Goal: Information Seeking & Learning: Learn about a topic

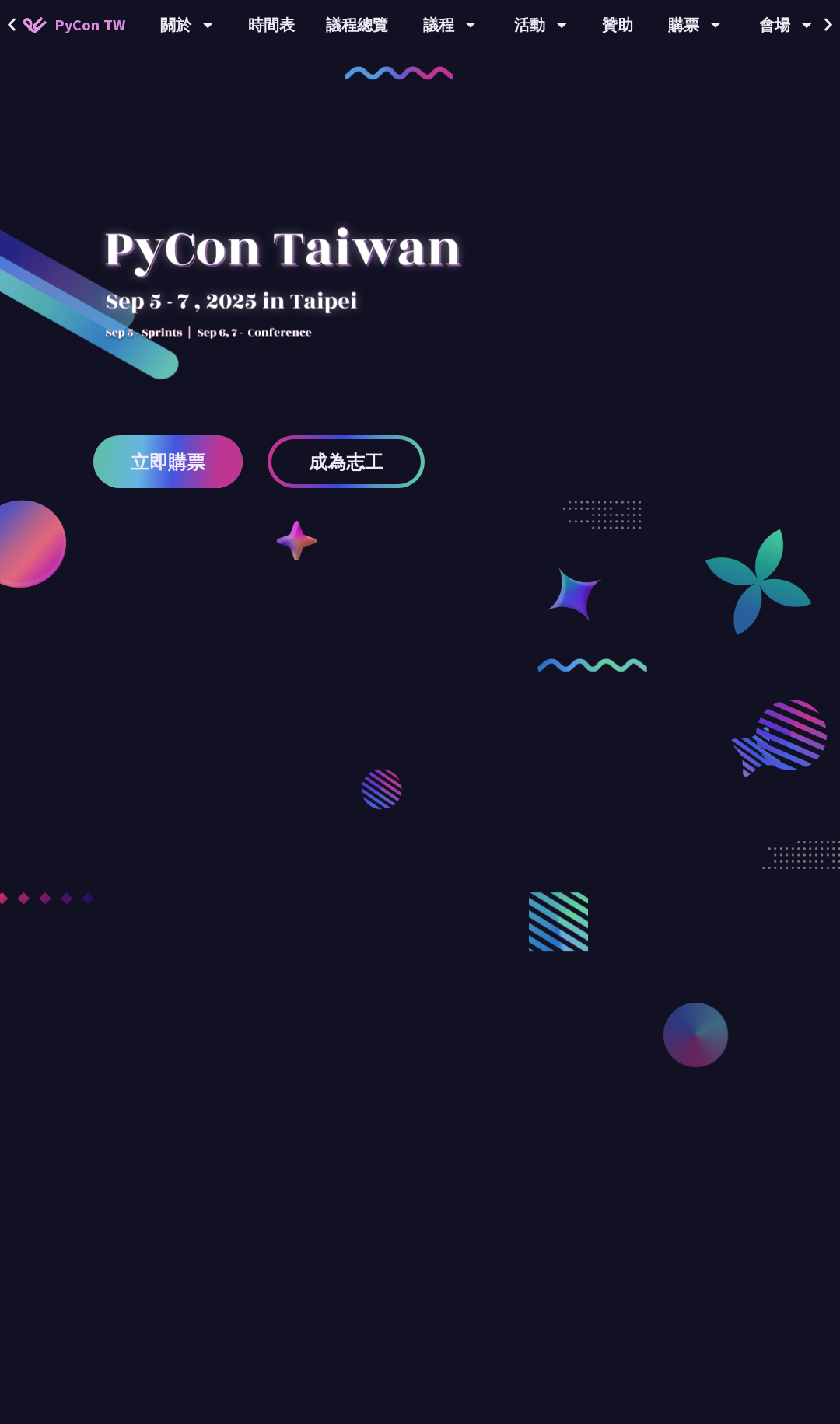
click at [185, 469] on span "立即購票" at bounding box center [168, 462] width 75 height 19
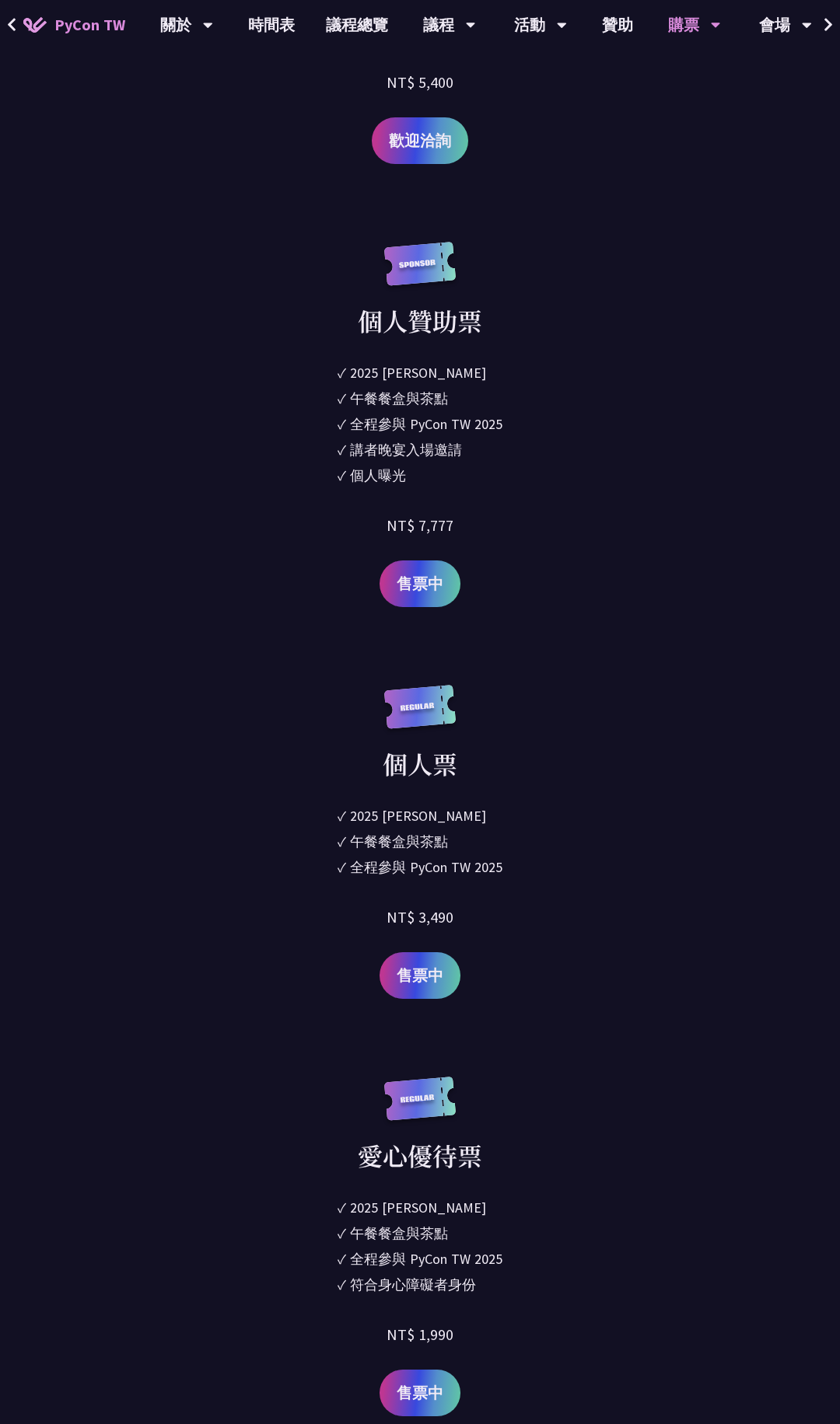
scroll to position [2422, 0]
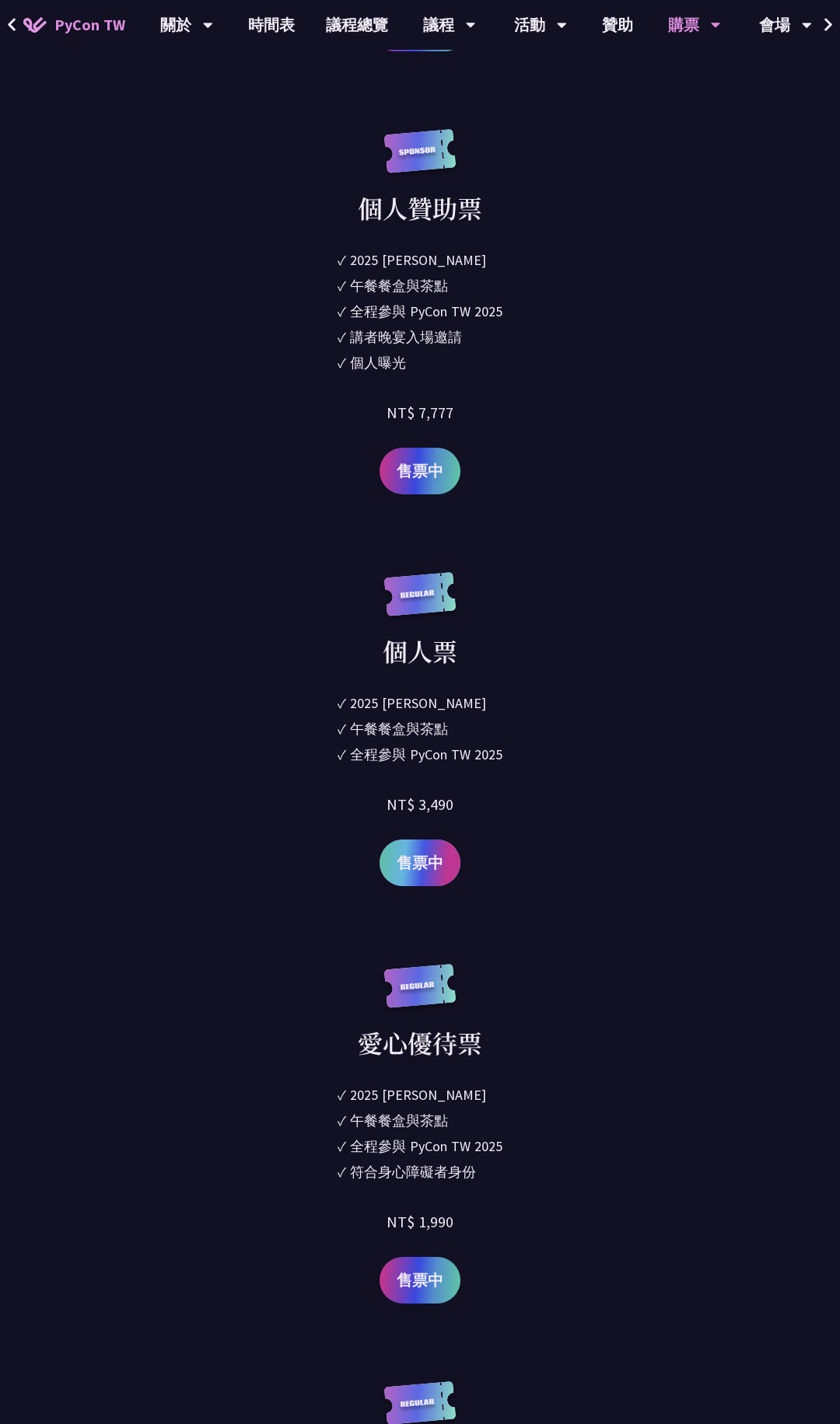
click at [426, 864] on span "售票中" at bounding box center [419, 863] width 46 height 24
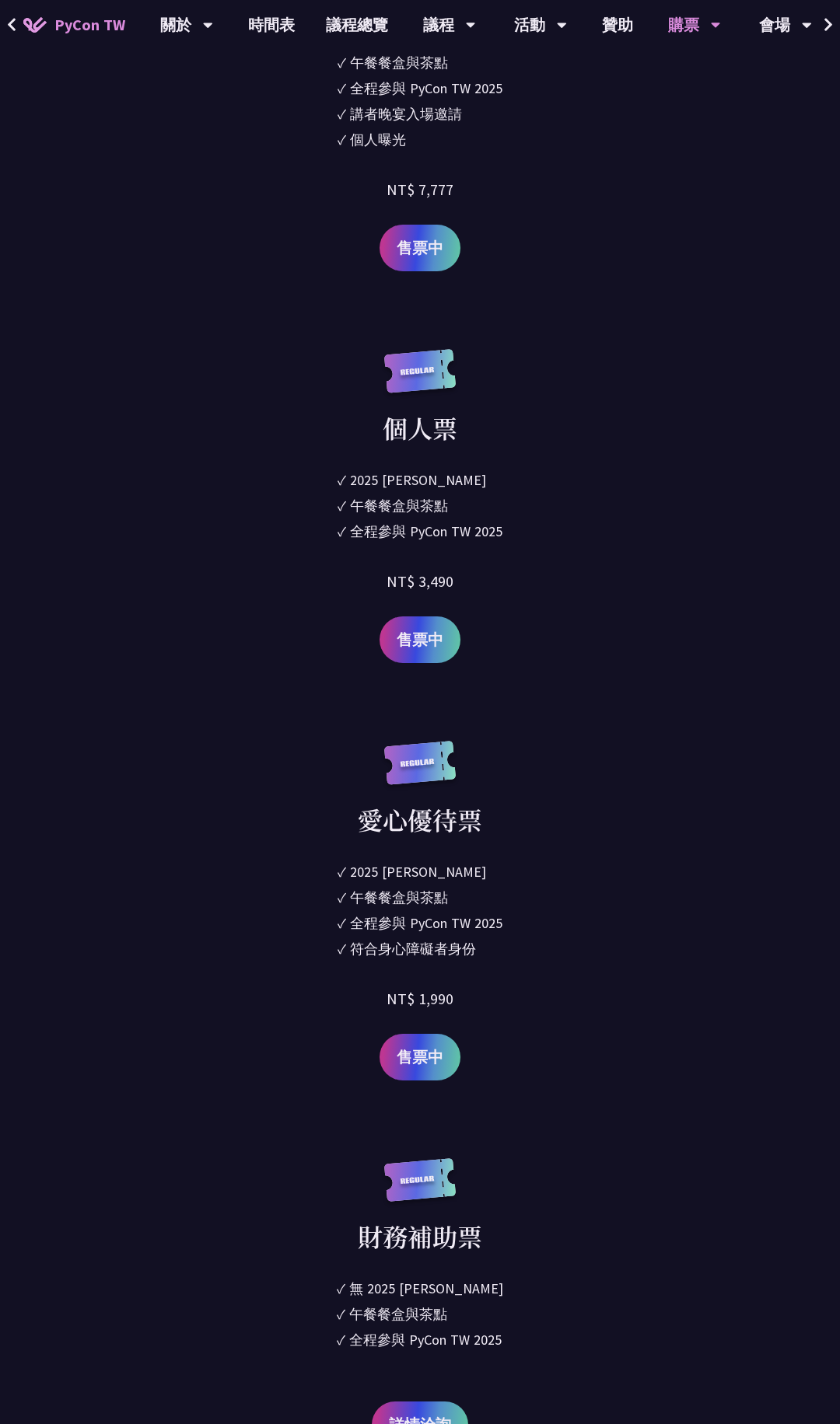
scroll to position [2631, 0]
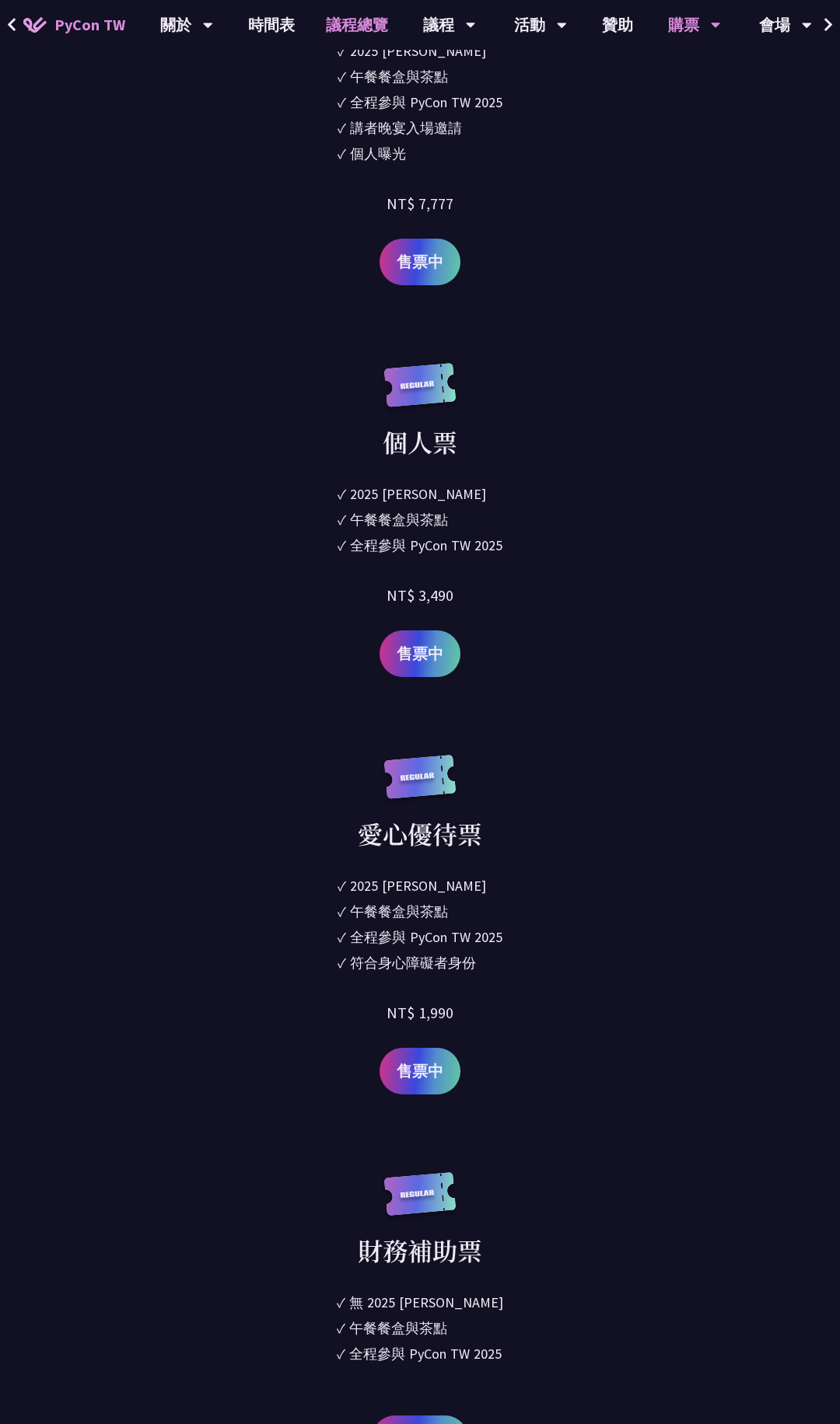
click at [365, 40] on link "議程總覽" at bounding box center [356, 25] width 93 height 50
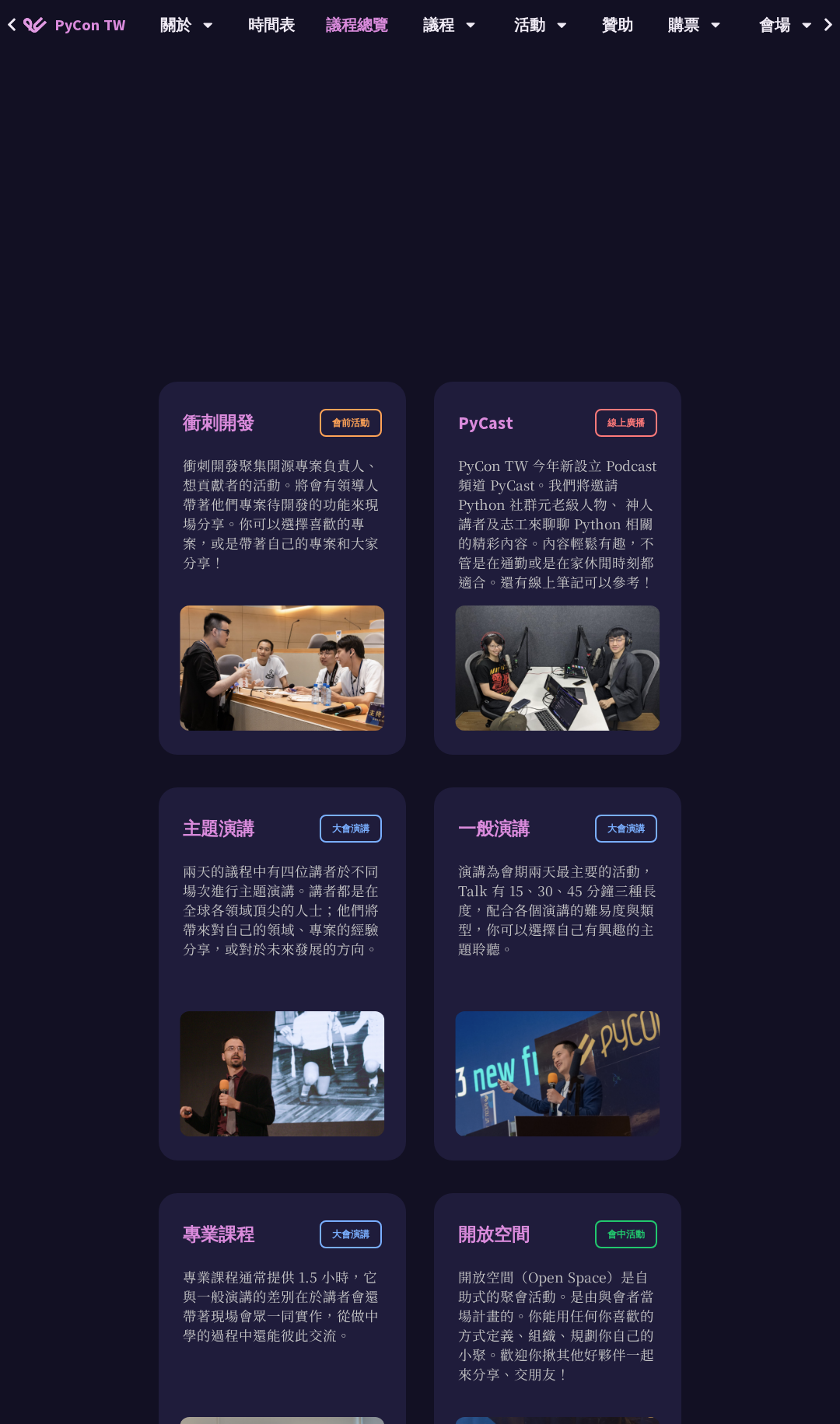
scroll to position [969, 0]
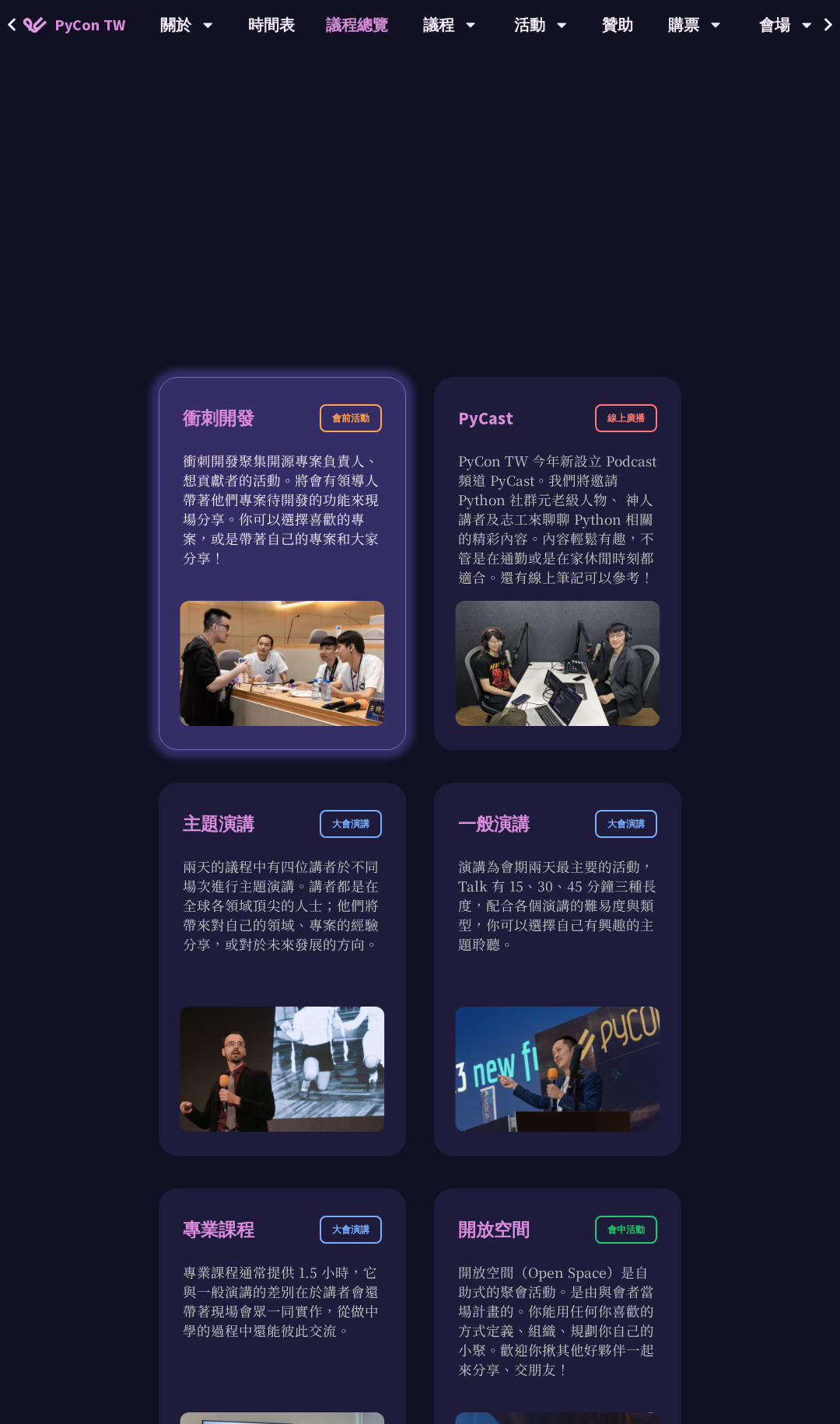
click at [328, 602] on img at bounding box center [282, 663] width 204 height 125
drag, startPoint x: 271, startPoint y: 506, endPoint x: 364, endPoint y: 506, distance: 93.0
click at [364, 506] on p "衝刺開發聚集開源專案負責人、想貢獻者的活動。將會有領導人帶著他們專案待開發的功能來現場分享。你可以選擇喜歡的專案，或是帶著自己的專案和大家分享！" at bounding box center [282, 509] width 199 height 117
click at [333, 548] on p "衝刺開發聚集開源專案負責人、想貢獻者的活動。將會有領導人帶著他們專案待開發的功能來現場分享。你可以選擇喜歡的專案，或是帶著自己的專案和大家分享！" at bounding box center [282, 509] width 199 height 117
drag, startPoint x: 302, startPoint y: 533, endPoint x: 368, endPoint y: 533, distance: 66.0
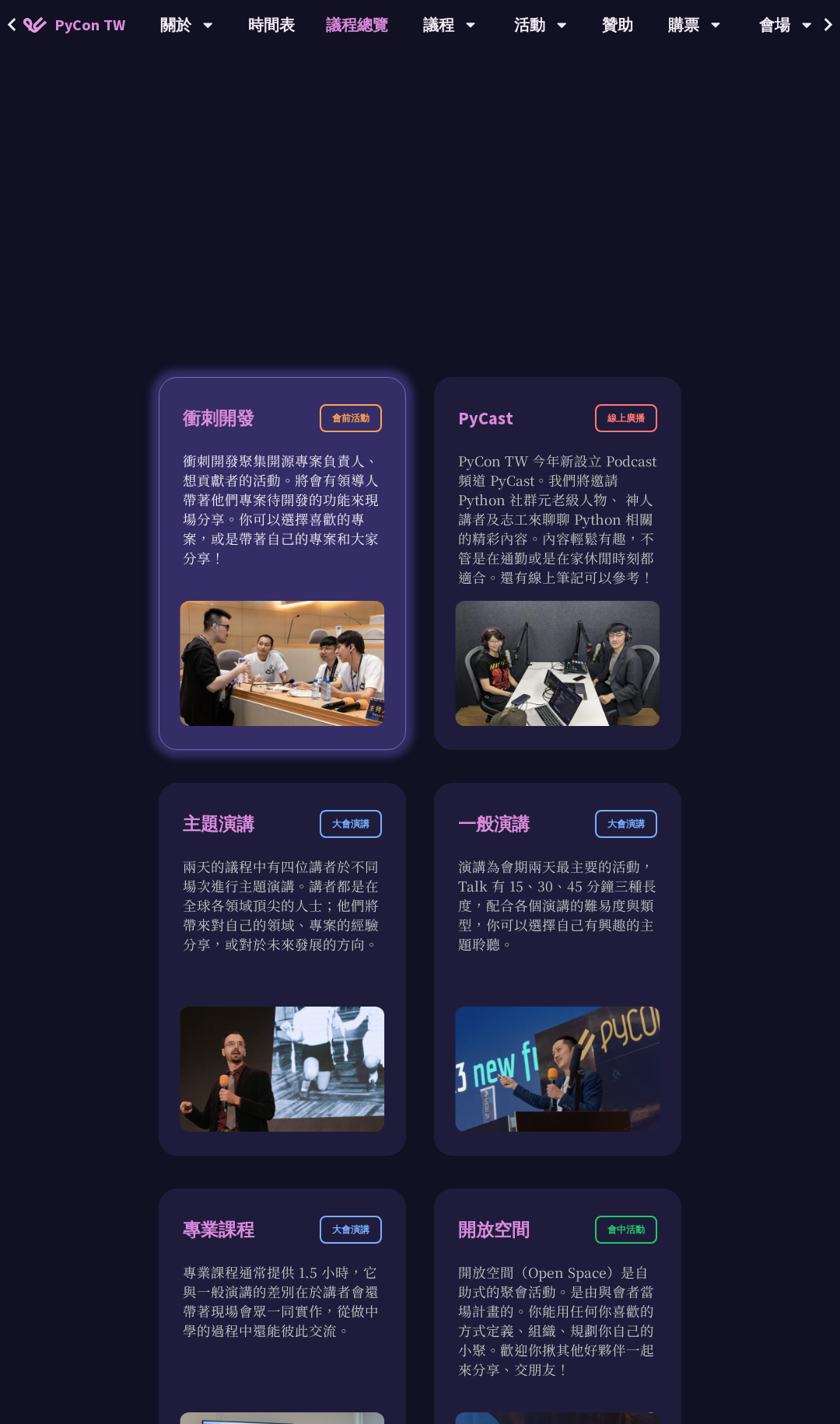
click at [368, 533] on p "衝刺開發聚集開源專案負責人、想貢獻者的活動。將會有領導人帶著他們專案待開發的功能來現場分享。你可以選擇喜歡的專案，或是帶著自己的專案和大家分享！" at bounding box center [282, 509] width 199 height 117
drag, startPoint x: 256, startPoint y: 544, endPoint x: 392, endPoint y: 540, distance: 136.1
click at [392, 540] on div "衝刺開發 會前活動 衝刺開發聚集開源專案負責人、想貢獻者的活動。將會有領導人帶著他們專案待開發的功能來現場分享。你可以選擇喜歡的專案，或是帶著自己的專案和大家…" at bounding box center [282, 564] width 247 height 374
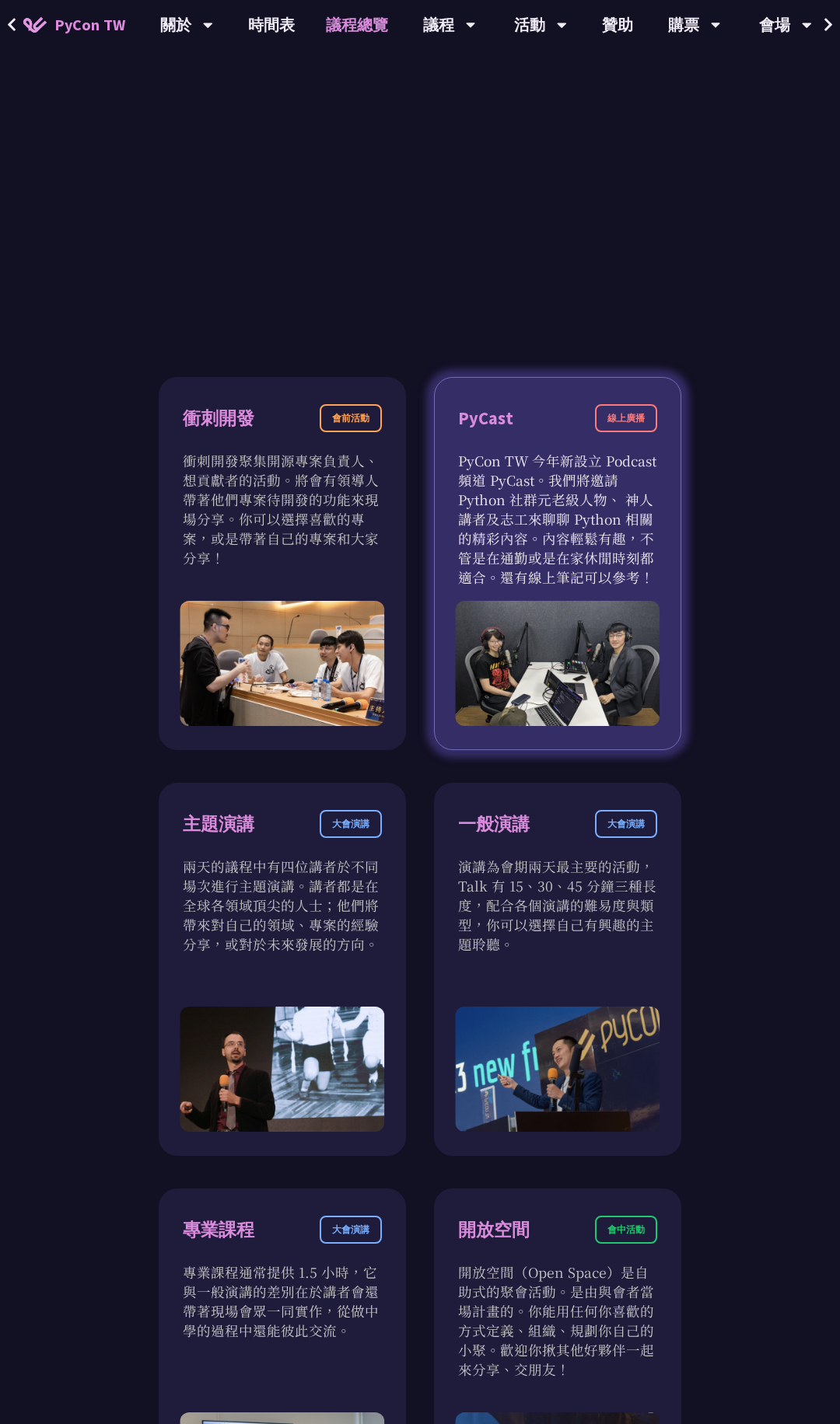
click at [485, 528] on p "PyCon TW 今年新設立 Podcast 頻道 PyCast。我們將邀請 Python 社群元老級人物、 神人講者及志工來聊聊 Python 相關的精彩內…" at bounding box center [558, 518] width 199 height 136
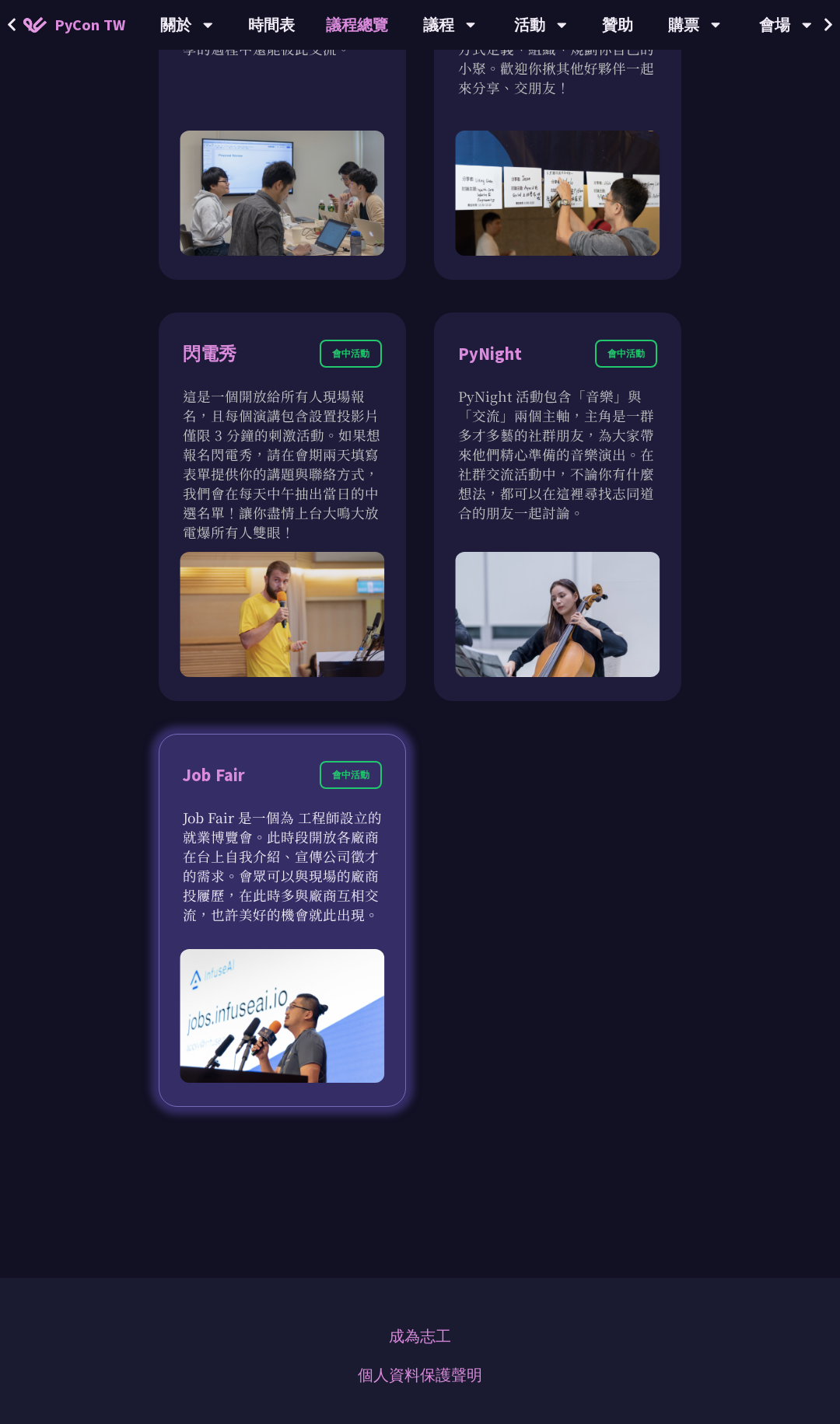
scroll to position [2250, 0]
click at [295, 825] on p "Job Fair 是一個為 工程師設立的就業博覽會。此時段開放各廠商在台上自我介紹、宣傳公司徵才的需求。會眾可以與現場的廠商投屨歷，在此時多與廠商互相交流，也…" at bounding box center [282, 866] width 199 height 117
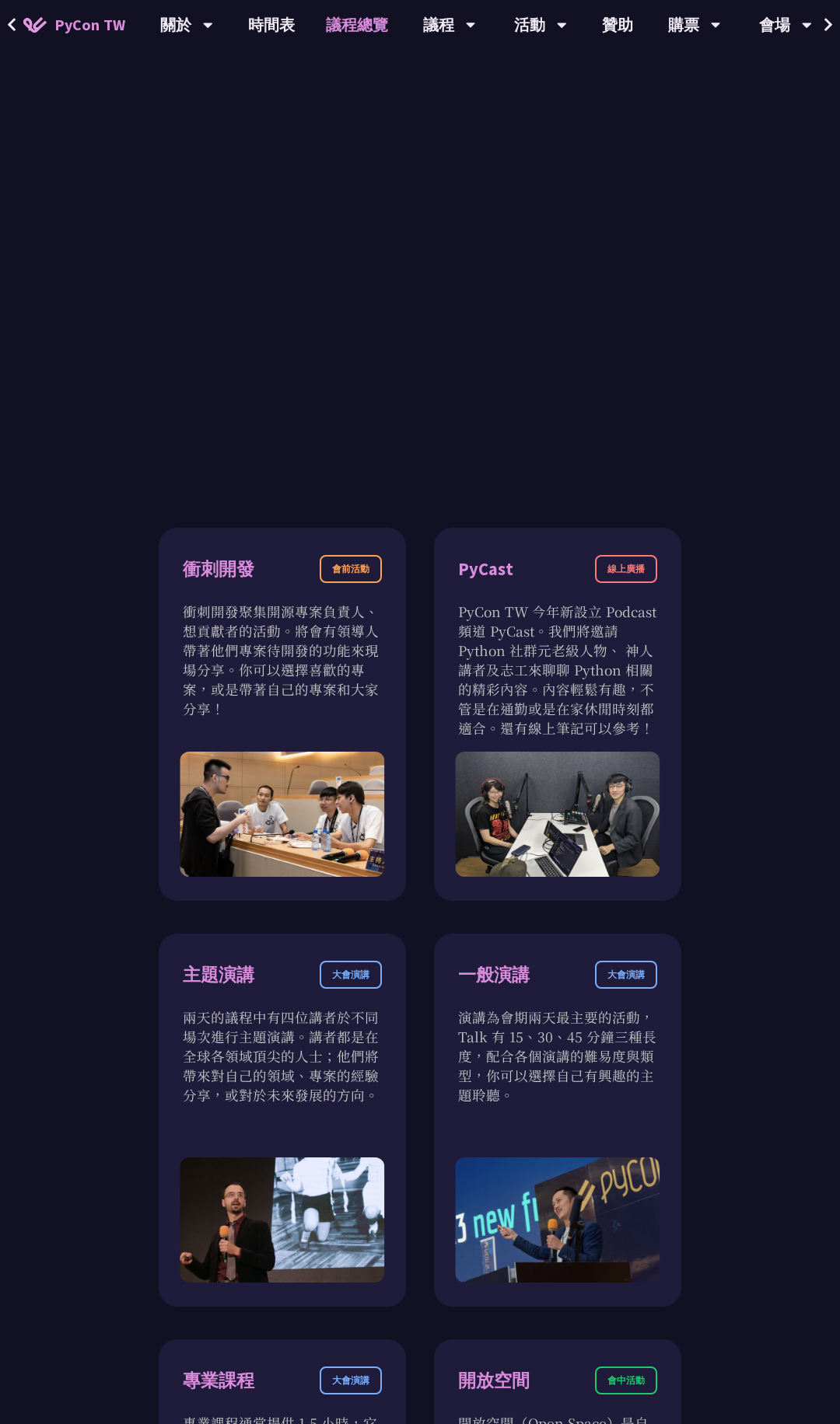
scroll to position [0, 0]
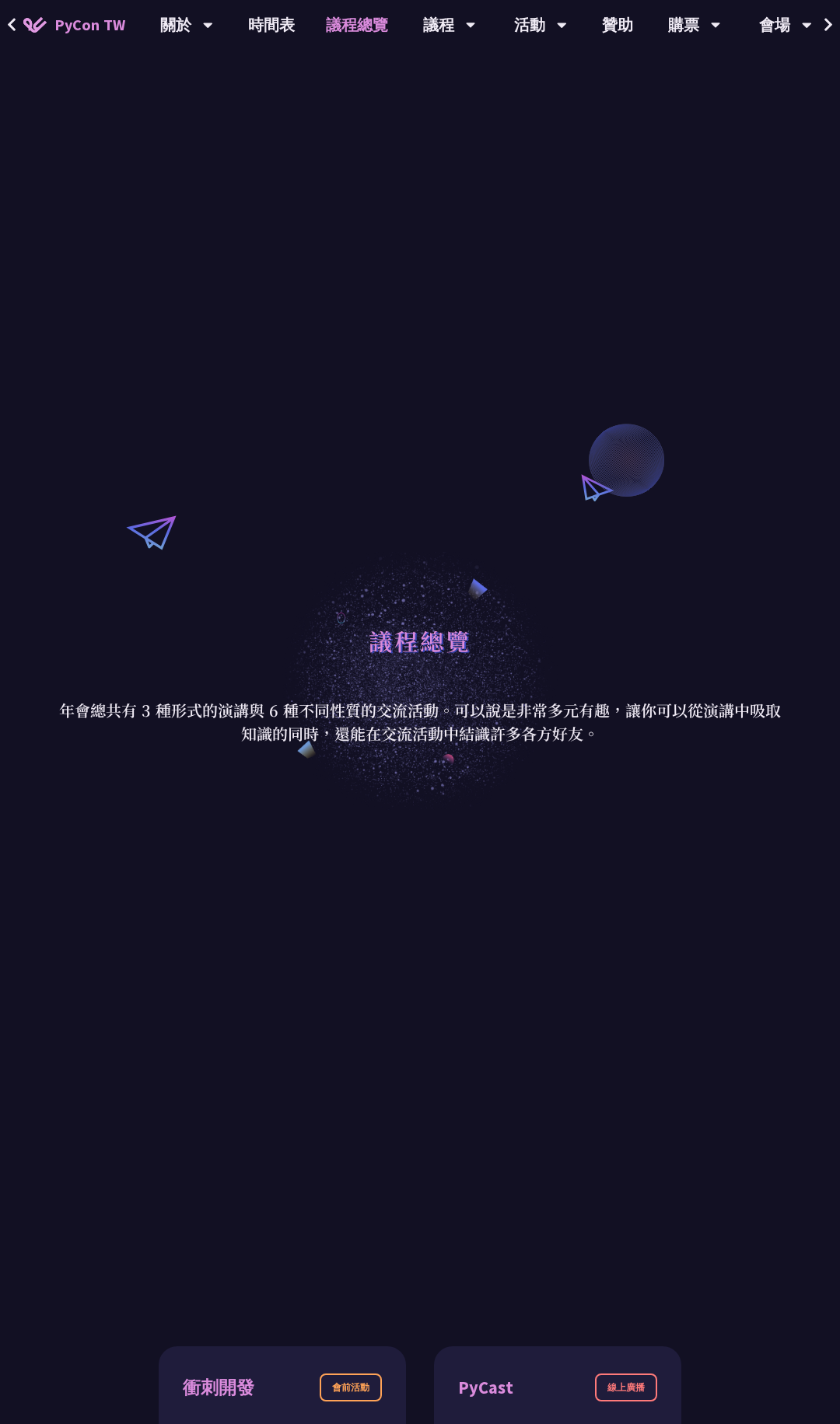
click at [363, 25] on link "議程總覽" at bounding box center [356, 25] width 93 height 50
click at [213, 26] on div "議程" at bounding box center [187, 25] width 53 height 50
click at [449, 75] on link "主題演講" at bounding box center [448, 72] width 149 height 36
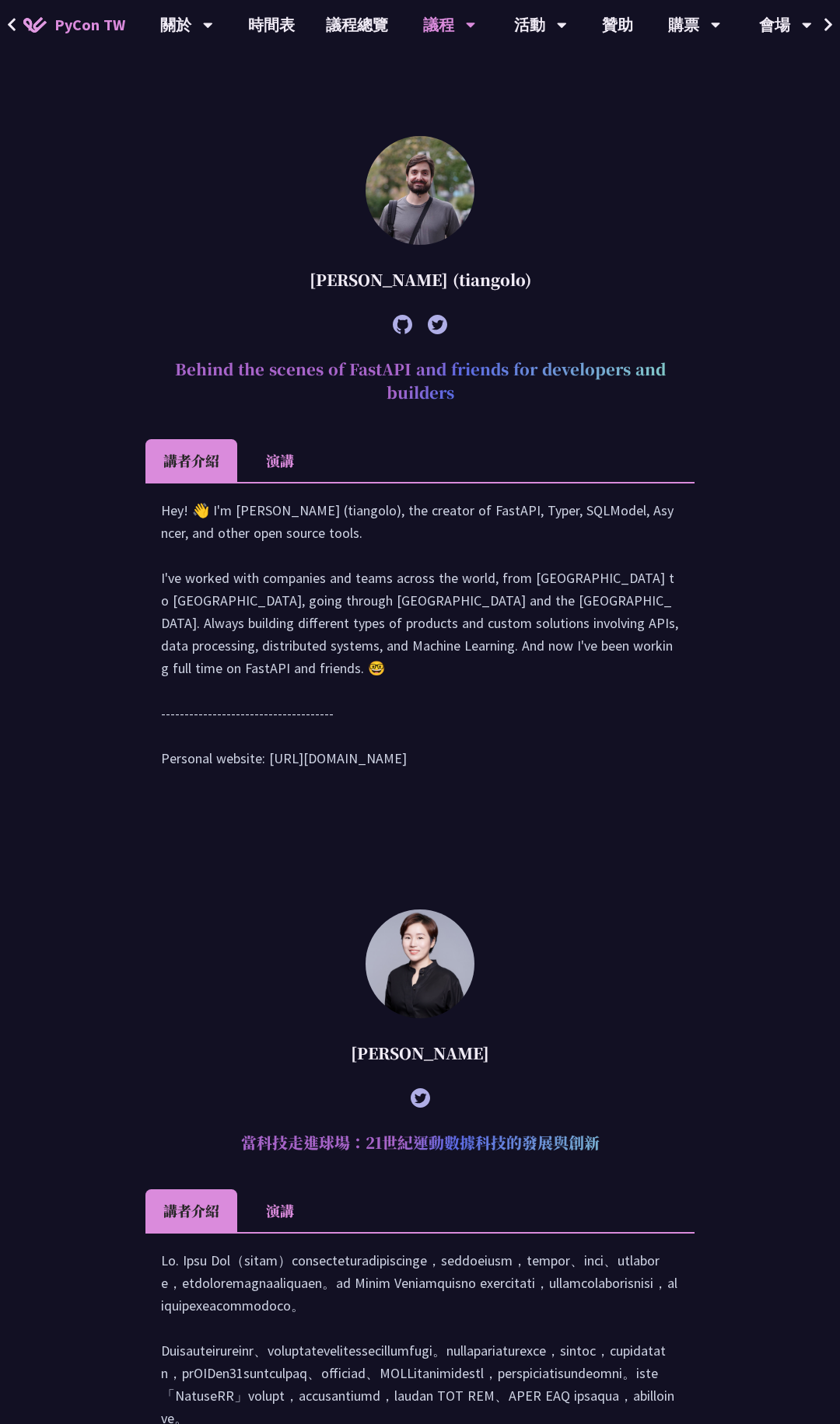
scroll to position [1128, 0]
click at [291, 462] on li "演講" at bounding box center [280, 461] width 86 height 43
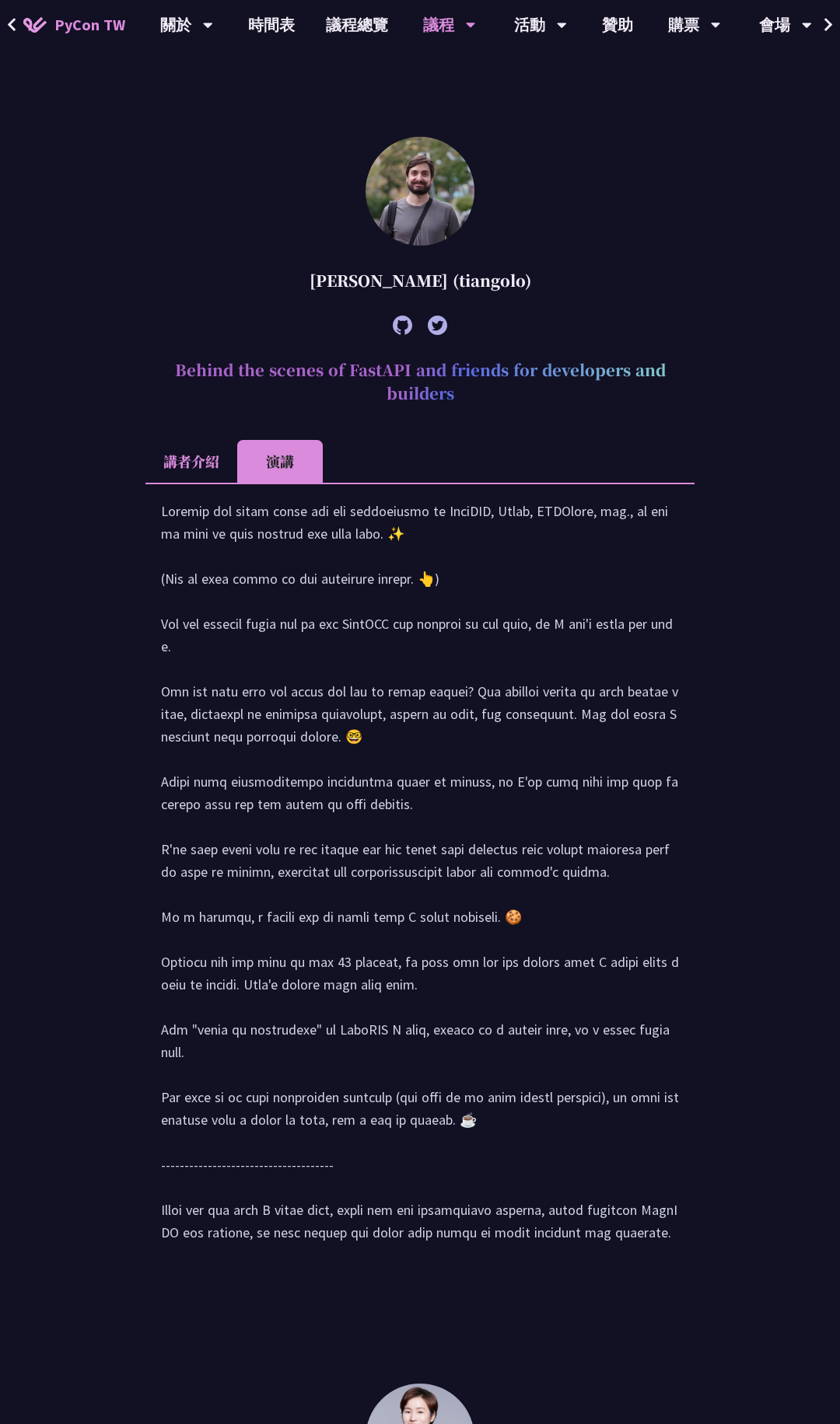
click at [238, 463] on li "演講" at bounding box center [280, 461] width 86 height 43
click at [198, 458] on li "講者介紹" at bounding box center [191, 461] width 92 height 43
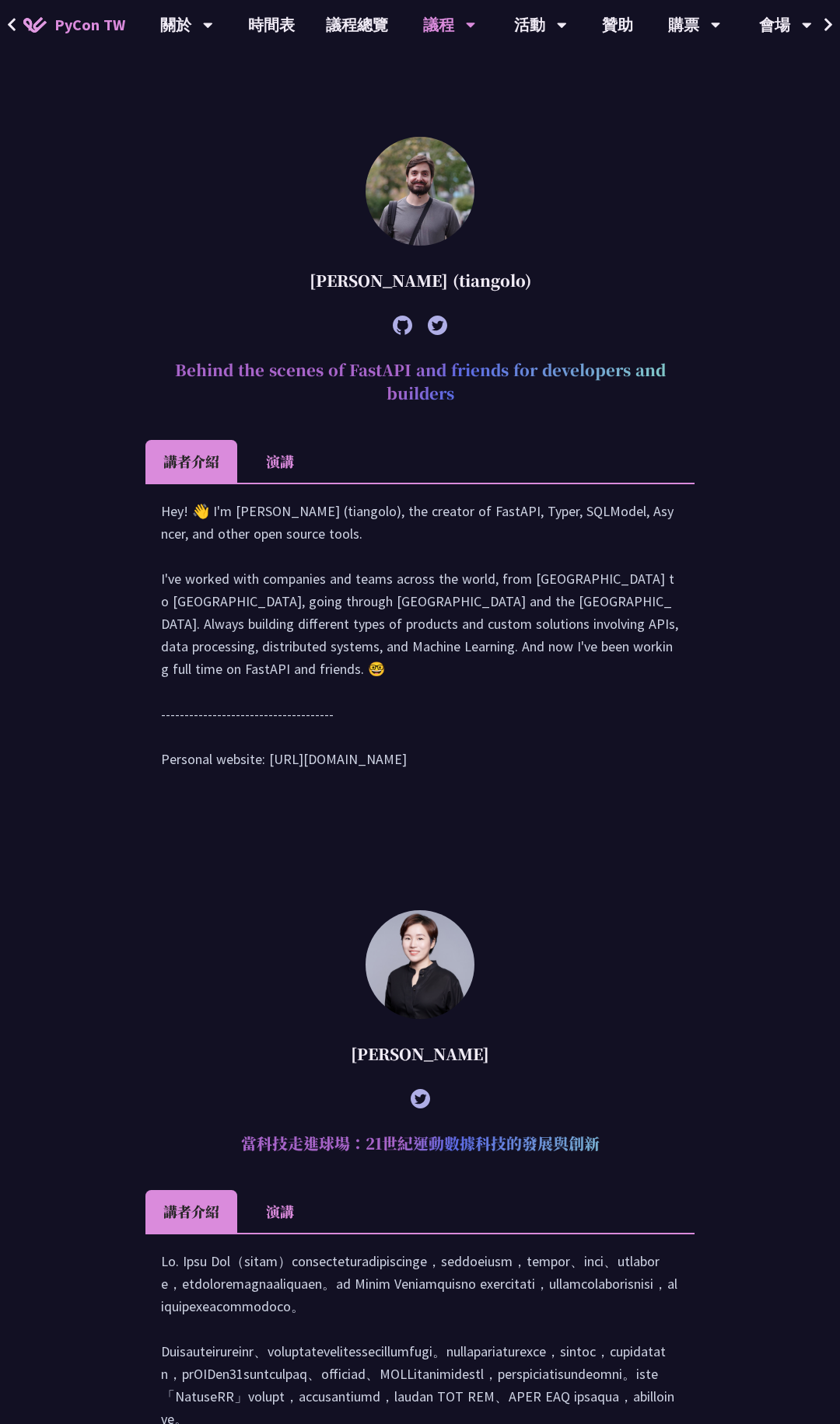
drag, startPoint x: 384, startPoint y: 282, endPoint x: 300, endPoint y: 282, distance: 84.0
click at [300, 282] on div "[PERSON_NAME] (tiangolo)" at bounding box center [420, 280] width 548 height 46
copy div "[PERSON_NAME]"
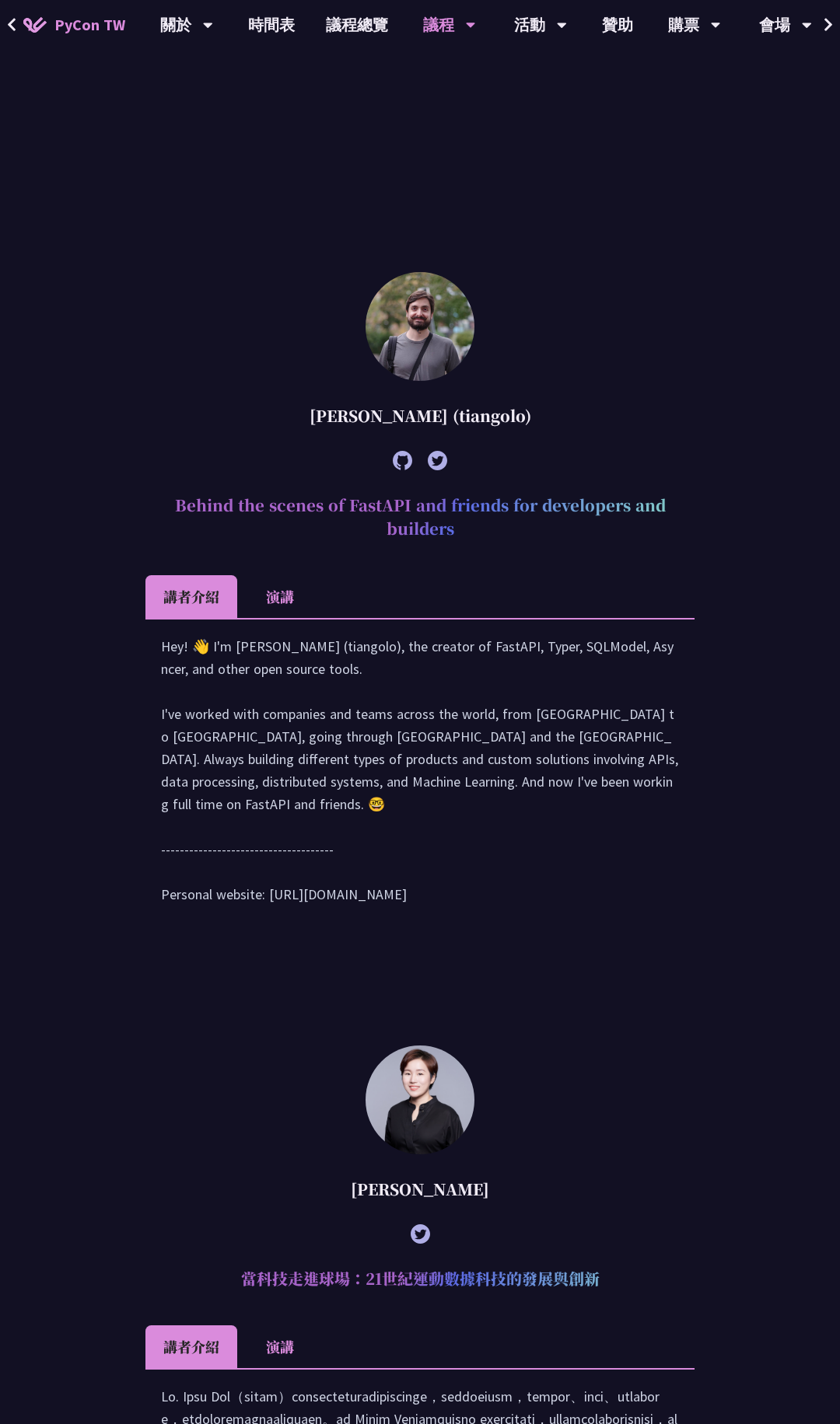
scroll to position [446, 0]
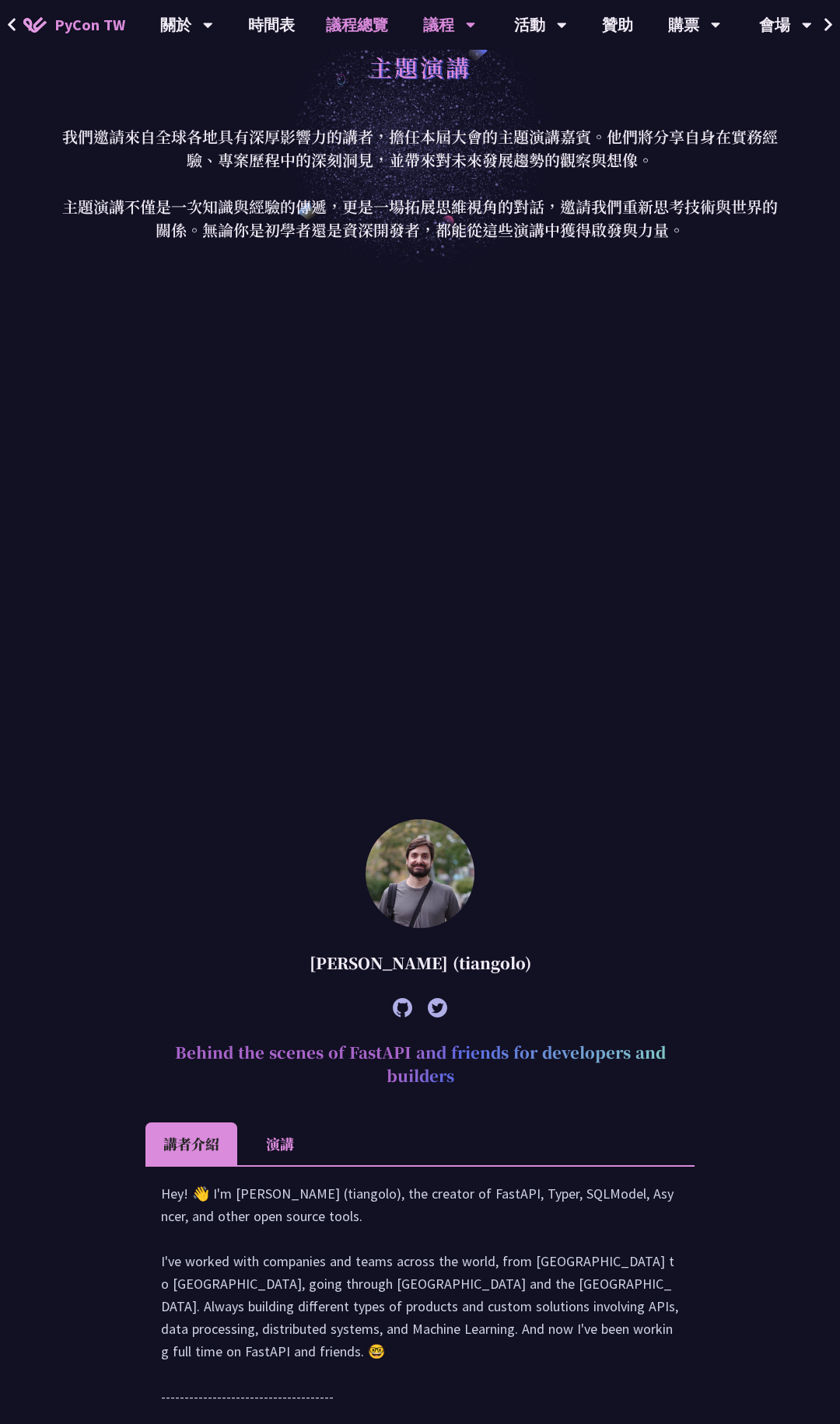
click at [339, 23] on link "議程總覽" at bounding box center [356, 25] width 93 height 50
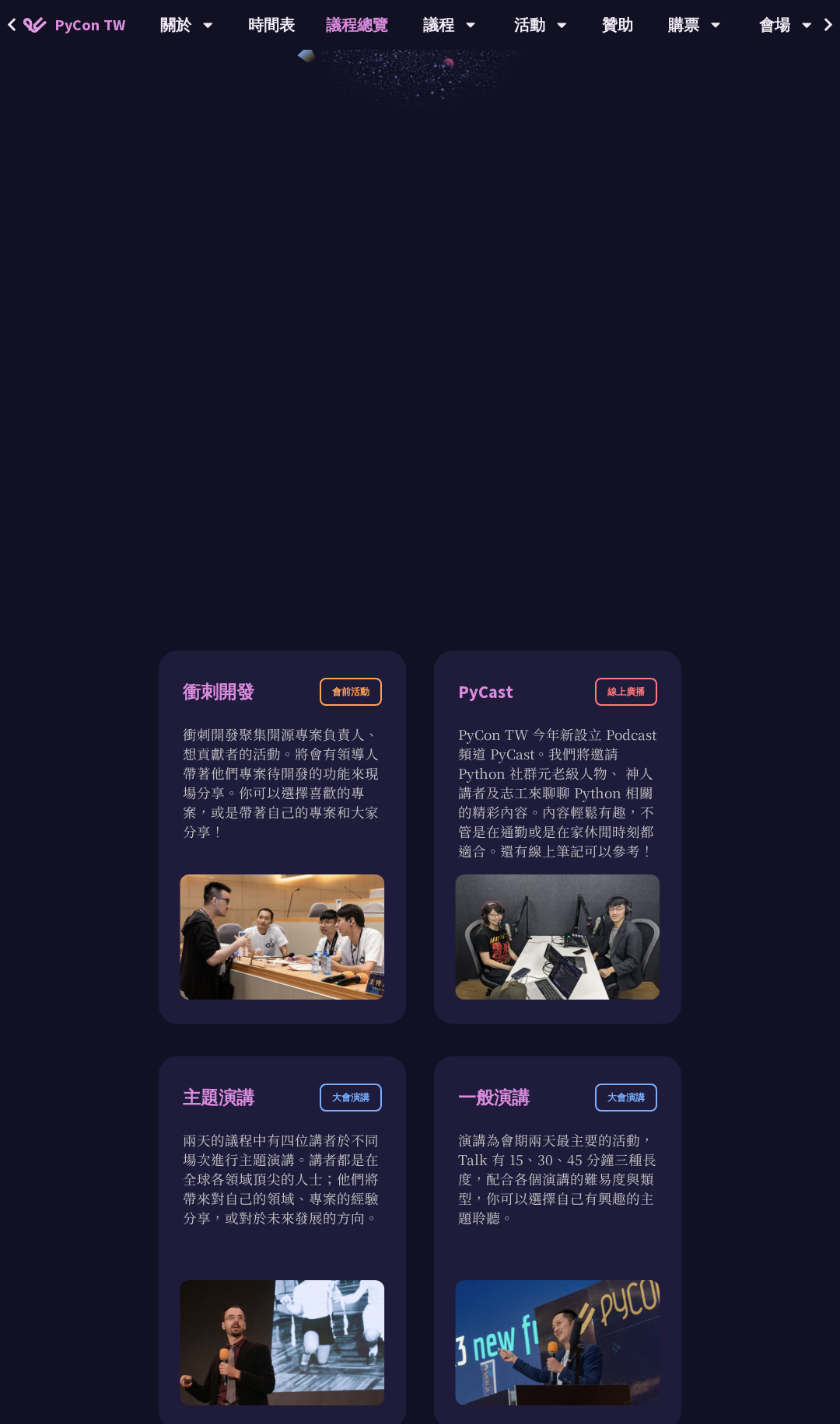
scroll to position [794, 0]
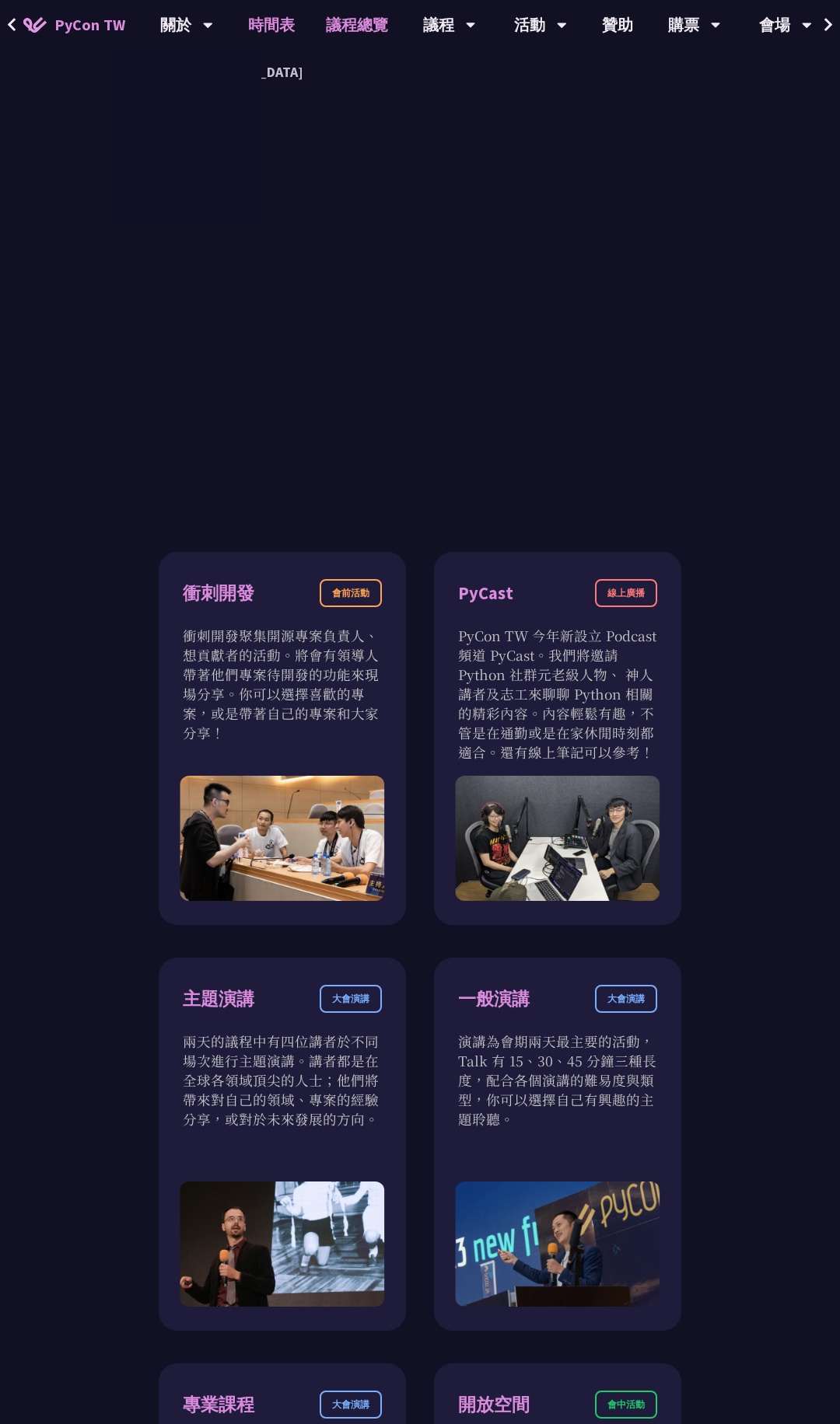
click at [262, 21] on link "時間表" at bounding box center [271, 25] width 77 height 50
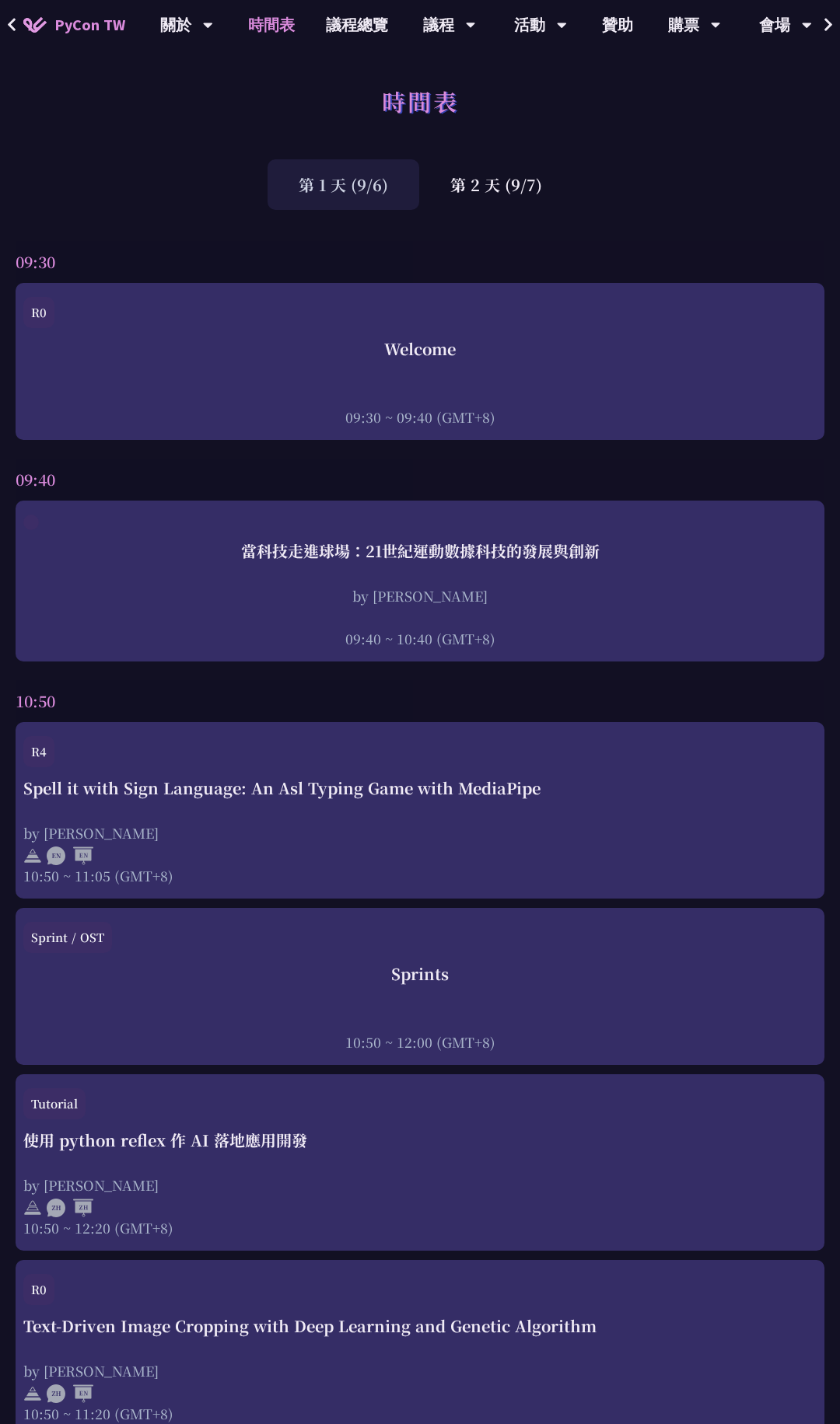
scroll to position [3899, 0]
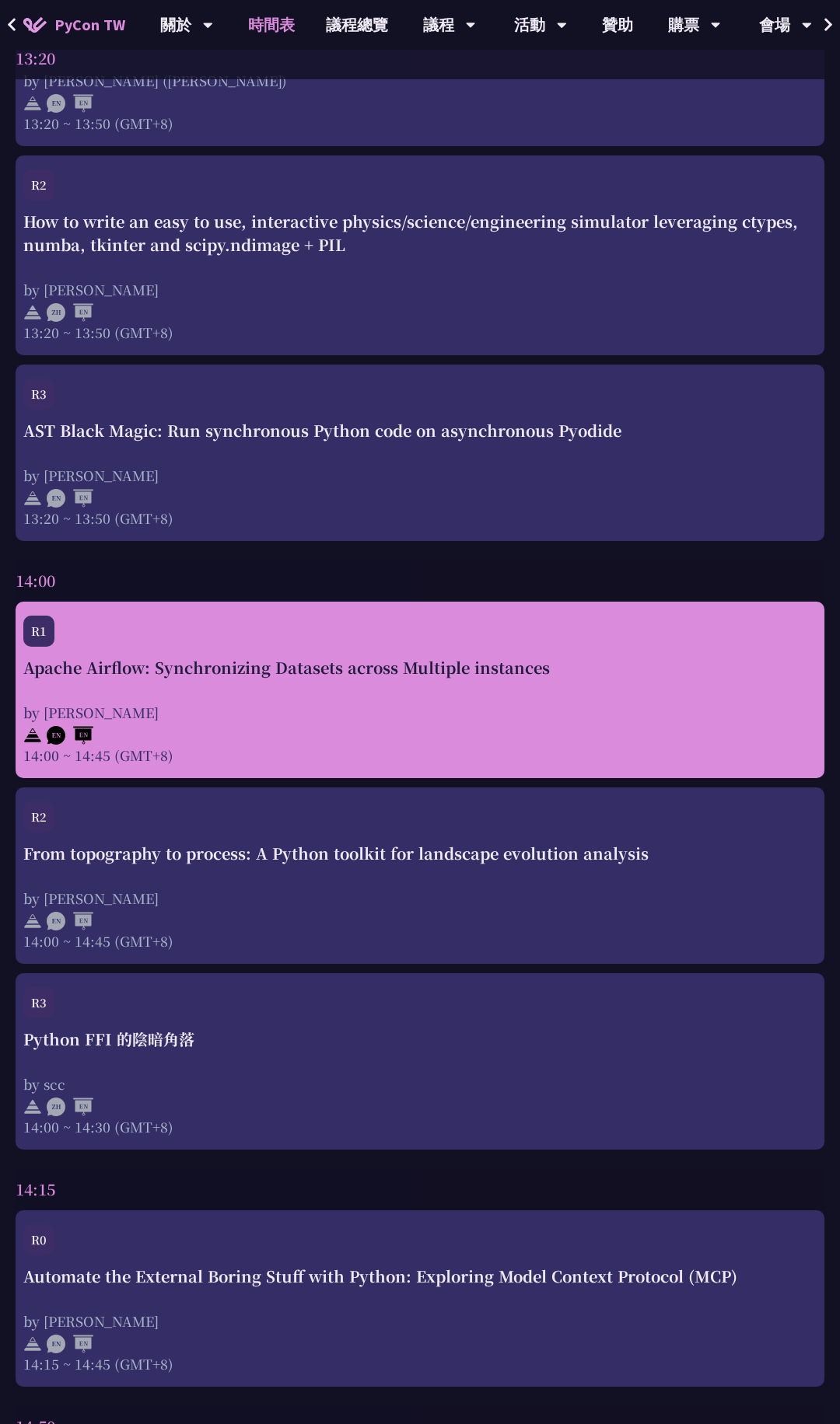
click at [289, 658] on div "Apache Airflow: Synchronizing Datasets across Multiple instances" at bounding box center [420, 668] width 793 height 24
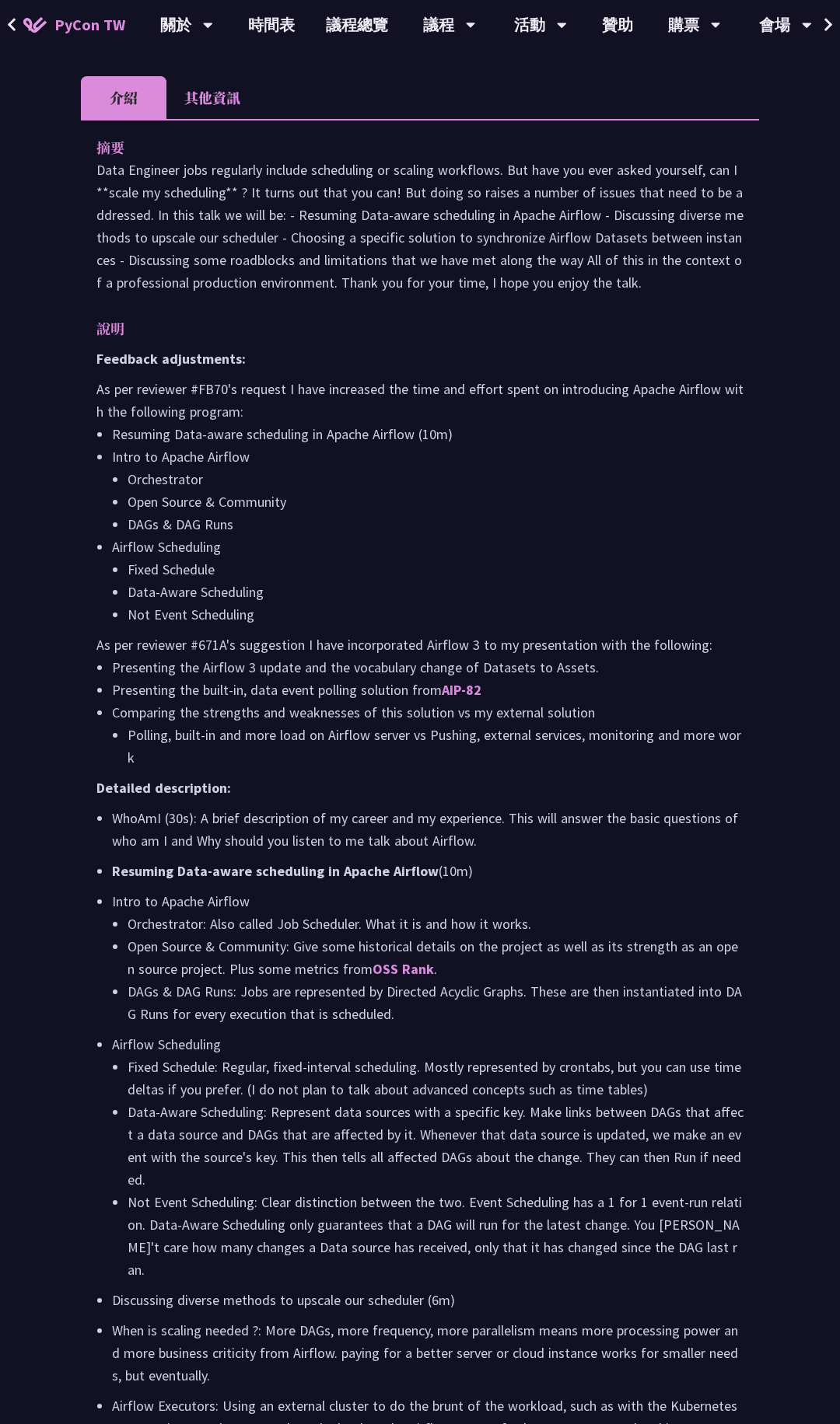
scroll to position [498, 0]
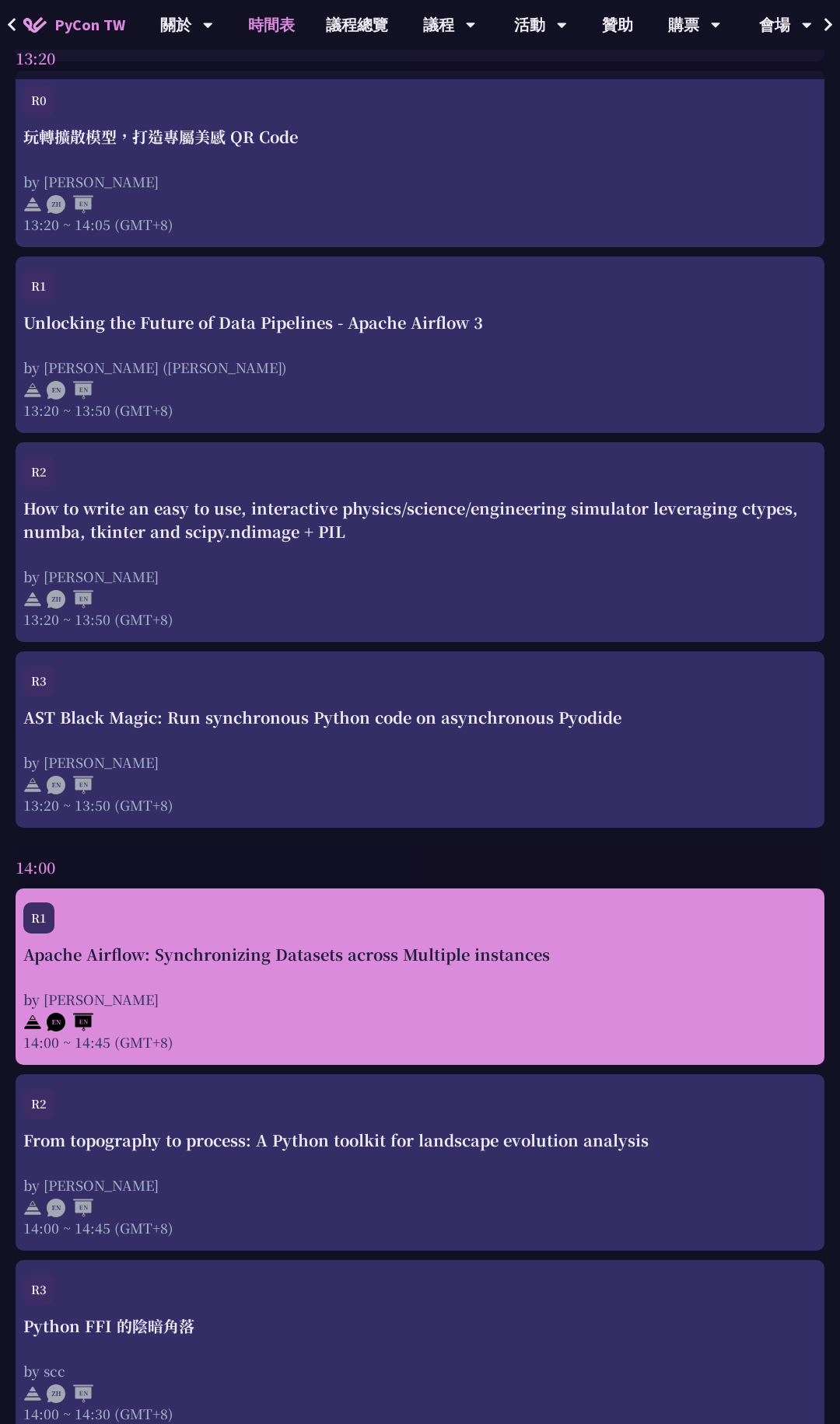
scroll to position [3607, 0]
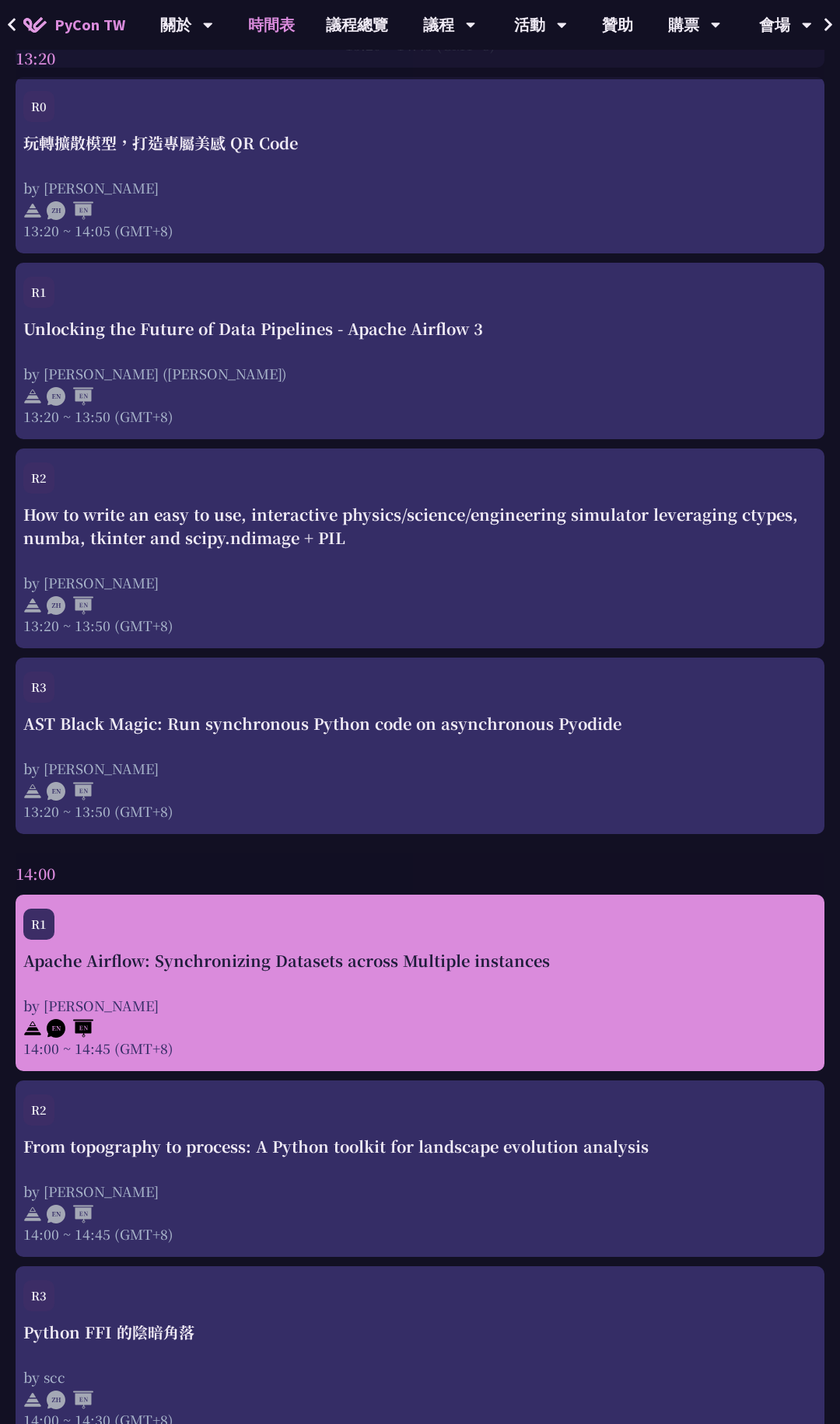
click at [320, 903] on div "R1 Apache Airflow: Synchronizing Datasets across Multiple instances by [PERSON_…" at bounding box center [419, 983] width 808 height 177
click at [106, 962] on div "Apache Airflow: Synchronizing Datasets across Multiple instances" at bounding box center [420, 961] width 793 height 24
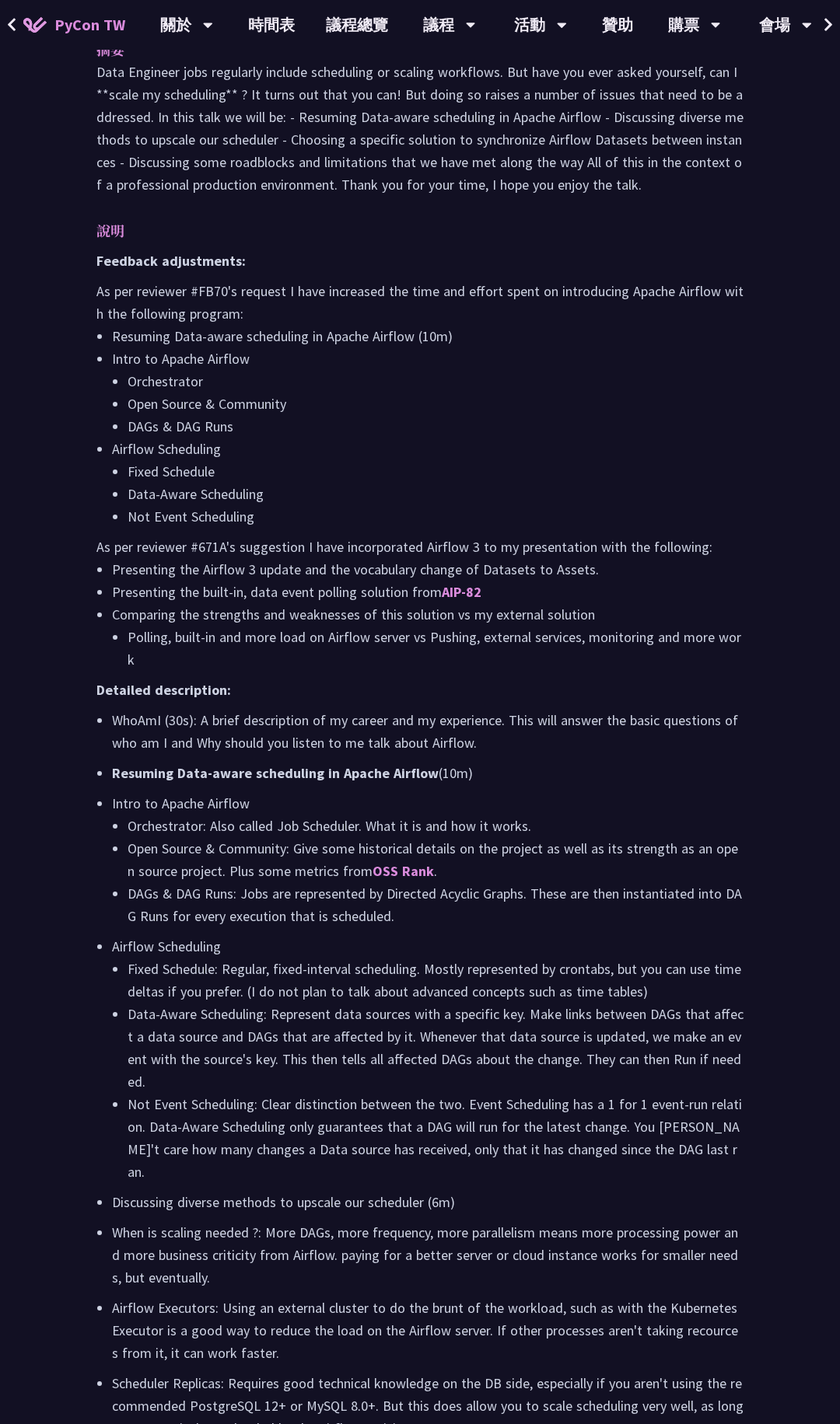
scroll to position [947, 0]
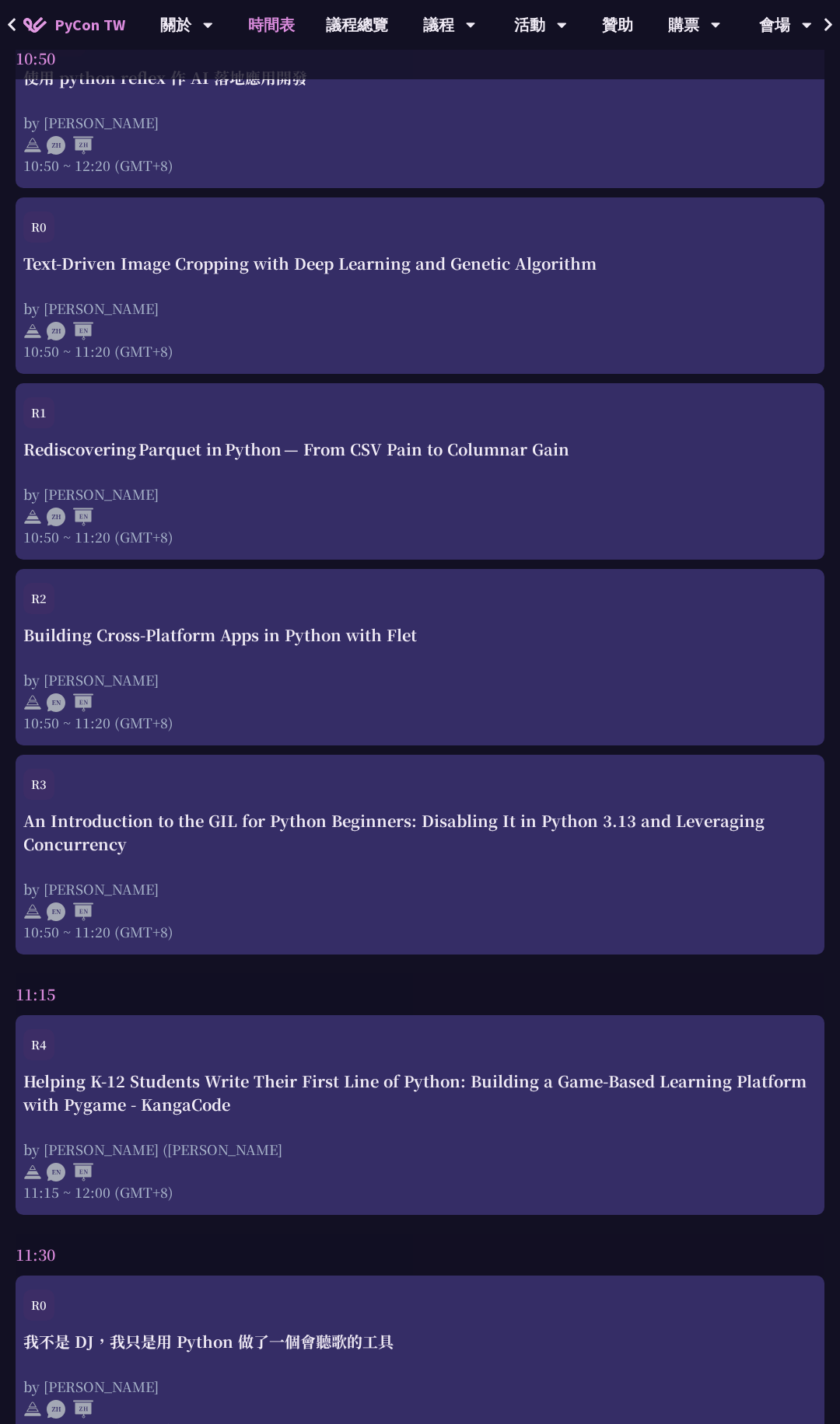
scroll to position [851, 0]
